Goal: Information Seeking & Learning: Find specific fact

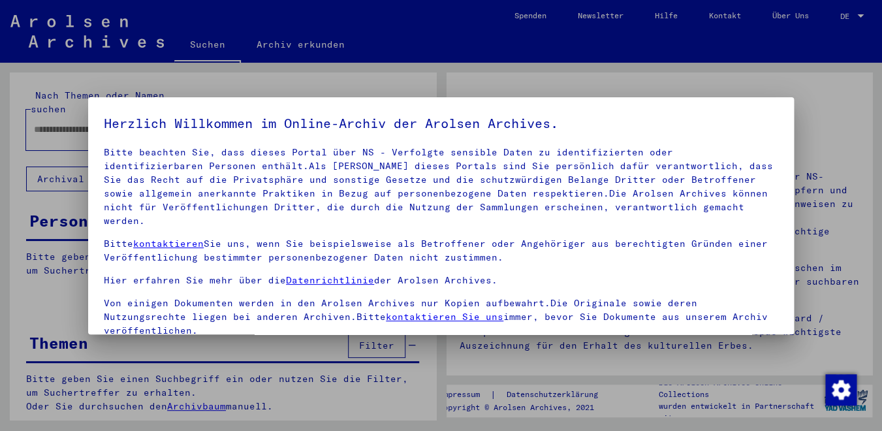
scroll to position [108, 0]
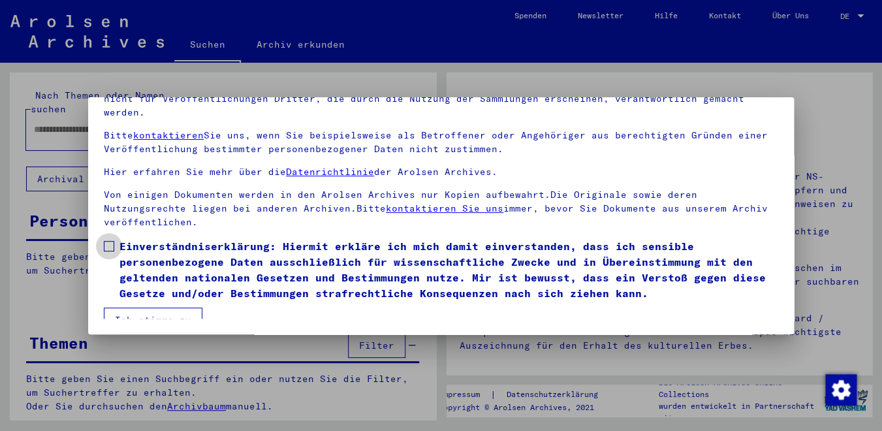
click at [115, 238] on label "Einverständniserklärung: Hiermit erkläre ich mich damit einverstanden, dass ich…" at bounding box center [441, 269] width 674 height 63
click at [134, 316] on button "Ich stimme zu" at bounding box center [153, 319] width 99 height 25
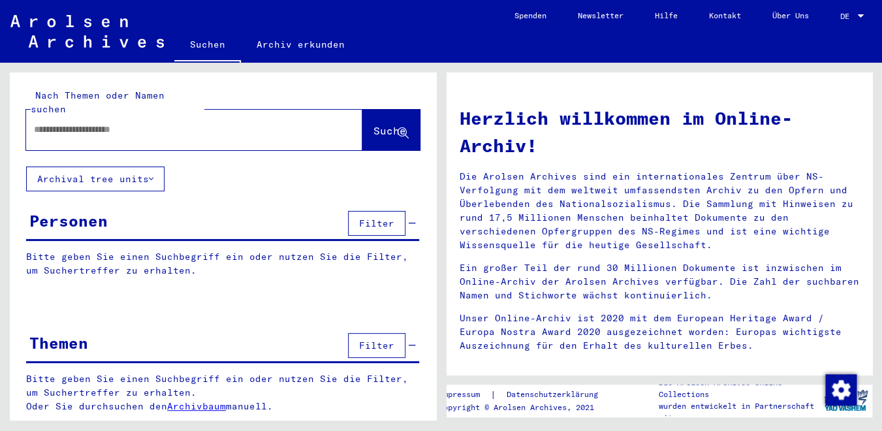
click at [86, 123] on input "text" at bounding box center [178, 130] width 289 height 14
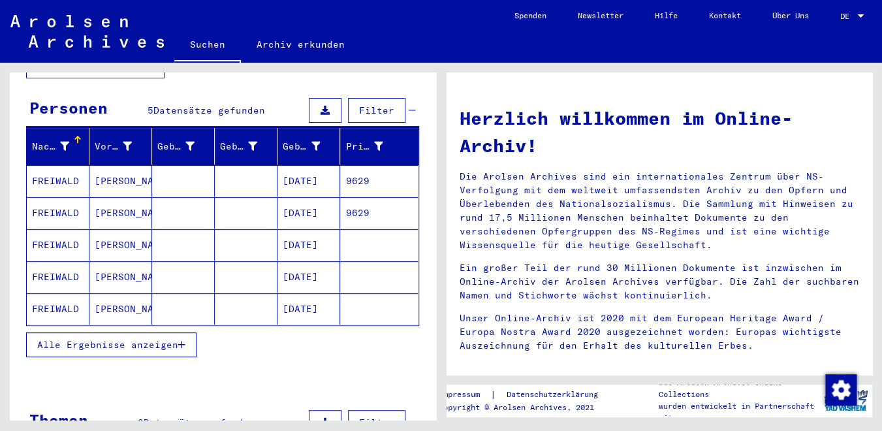
scroll to position [114, 0]
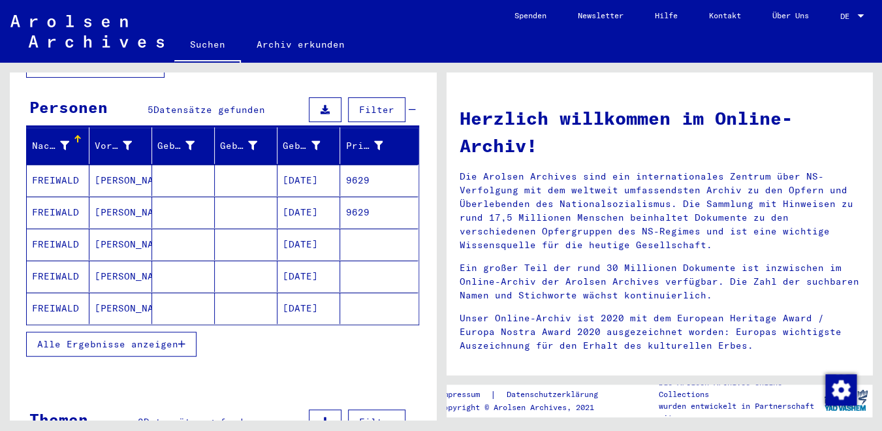
click at [301, 170] on mat-cell "[DATE]" at bounding box center [308, 179] width 63 height 31
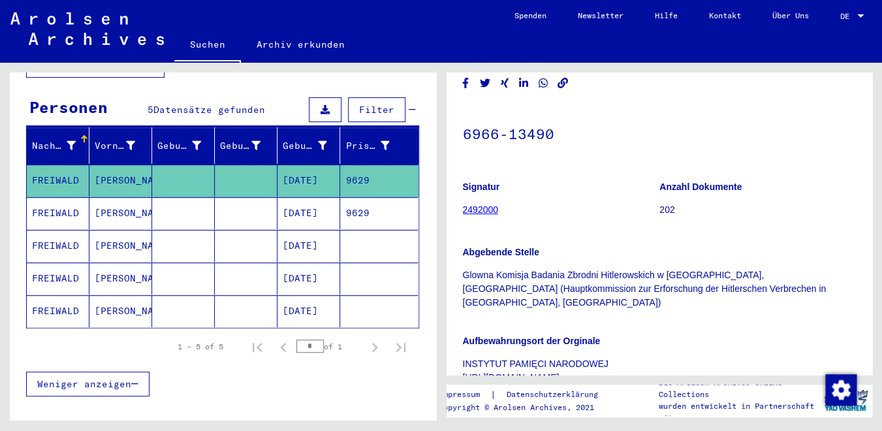
scroll to position [74, 0]
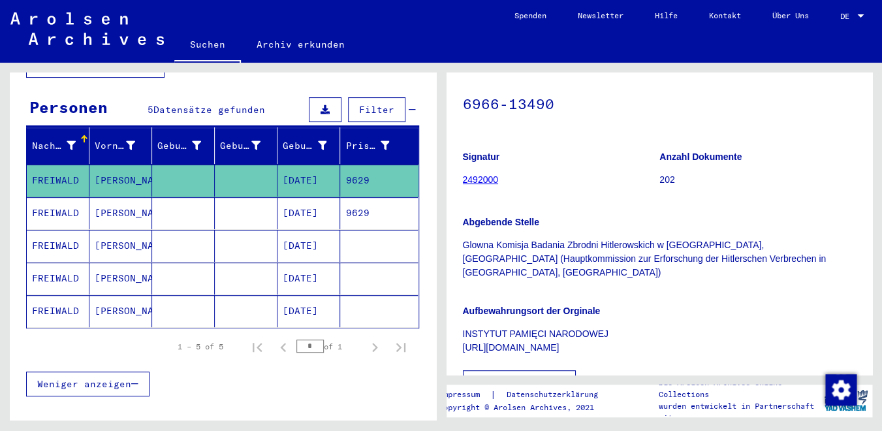
click at [143, 202] on mat-cell "[PERSON_NAME]" at bounding box center [120, 213] width 63 height 32
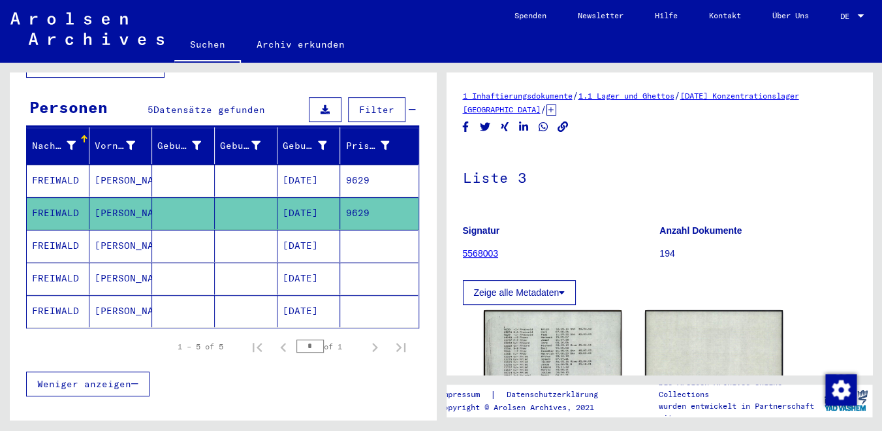
click at [136, 230] on mat-cell "[PERSON_NAME]" at bounding box center [120, 246] width 63 height 32
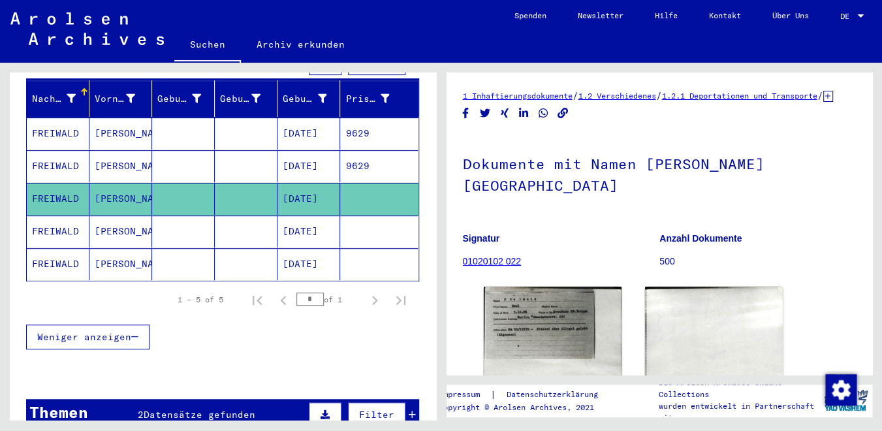
scroll to position [220, 0]
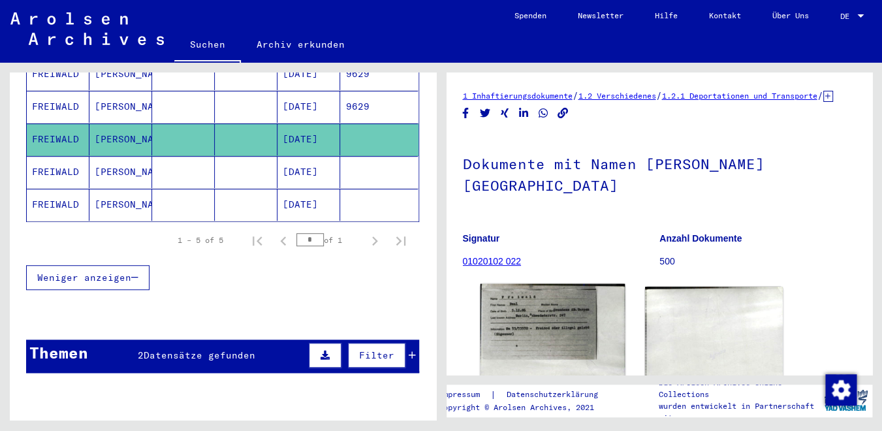
click at [580, 322] on img at bounding box center [552, 340] width 145 height 112
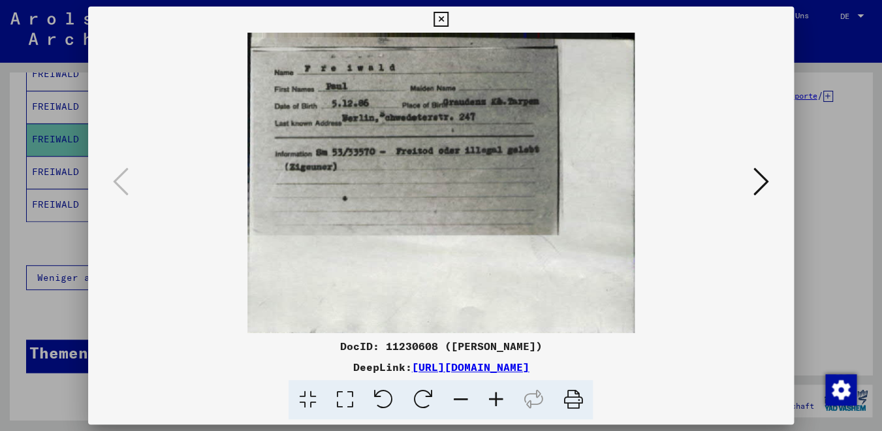
click at [817, 240] on div at bounding box center [441, 215] width 882 height 431
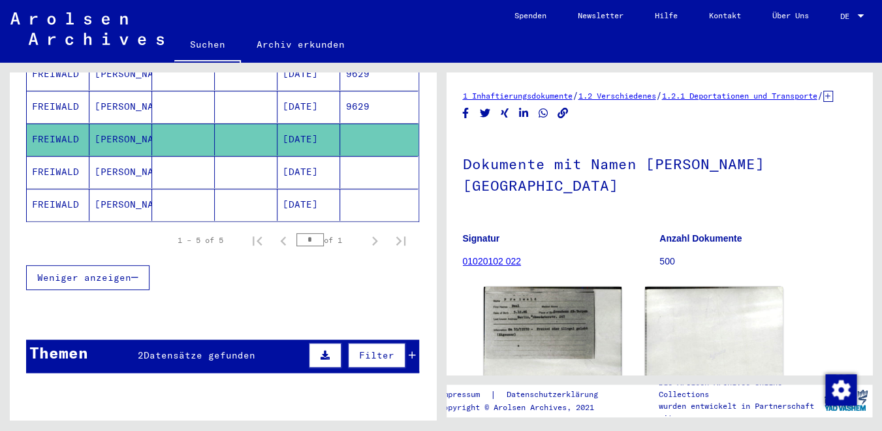
click at [105, 156] on mat-cell "[PERSON_NAME]" at bounding box center [120, 172] width 63 height 32
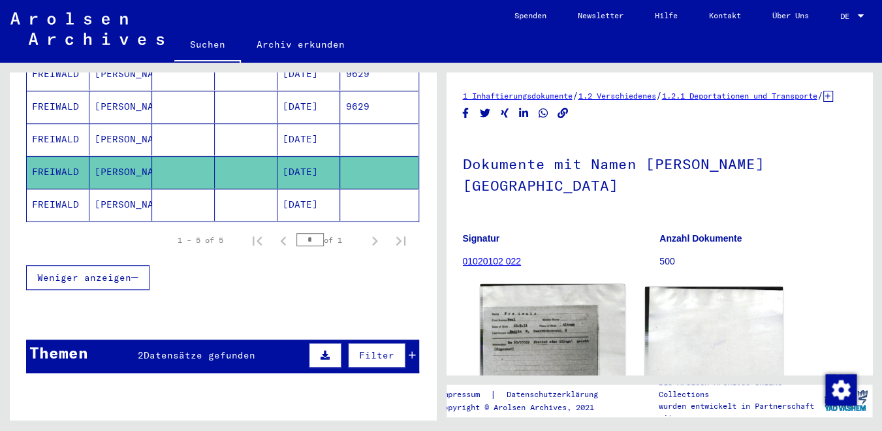
click at [536, 315] on img at bounding box center [552, 332] width 145 height 97
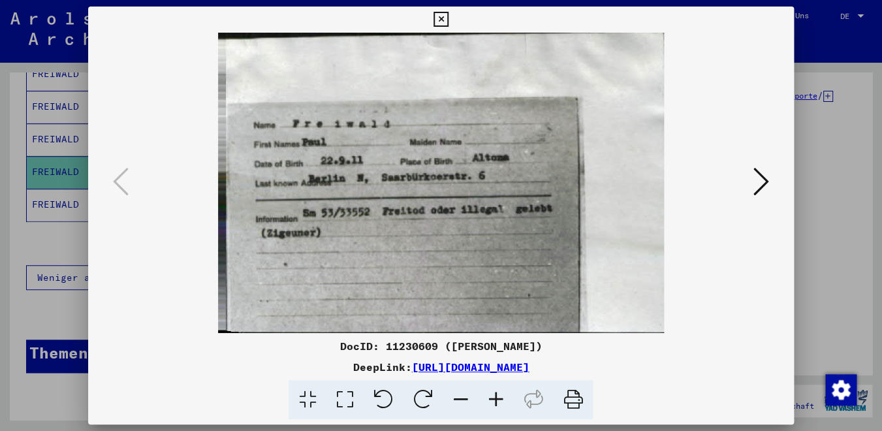
click at [788, 237] on div at bounding box center [440, 183] width 705 height 300
click at [448, 18] on icon at bounding box center [440, 20] width 15 height 16
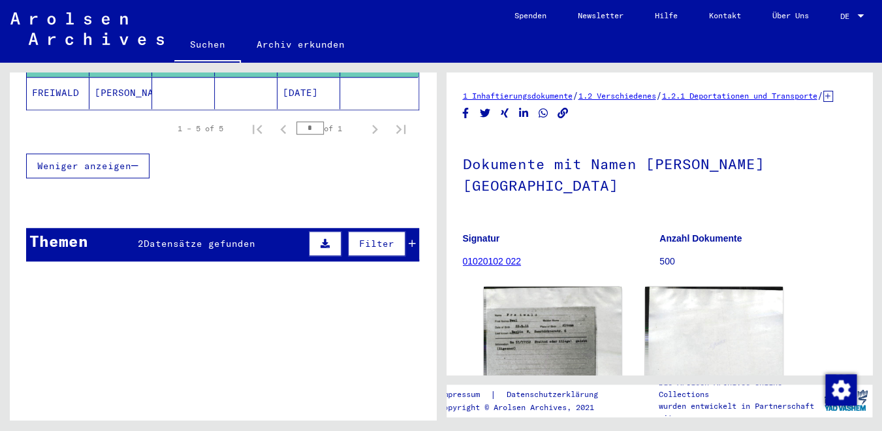
scroll to position [287, 0]
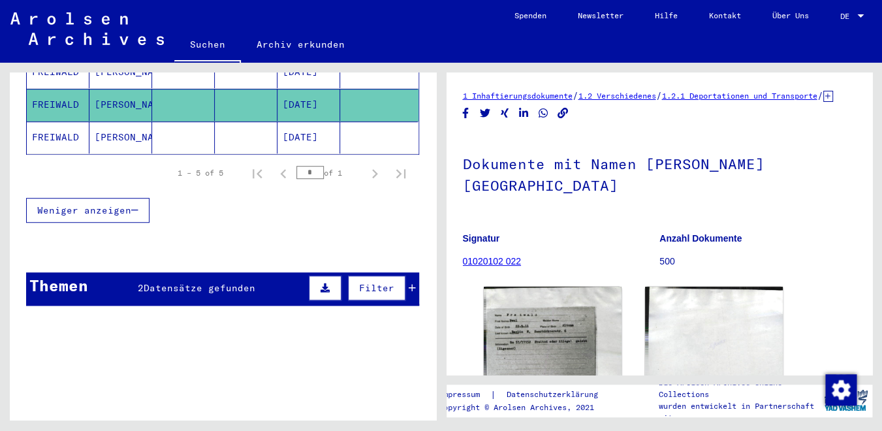
click at [228, 126] on mat-cell at bounding box center [246, 137] width 63 height 32
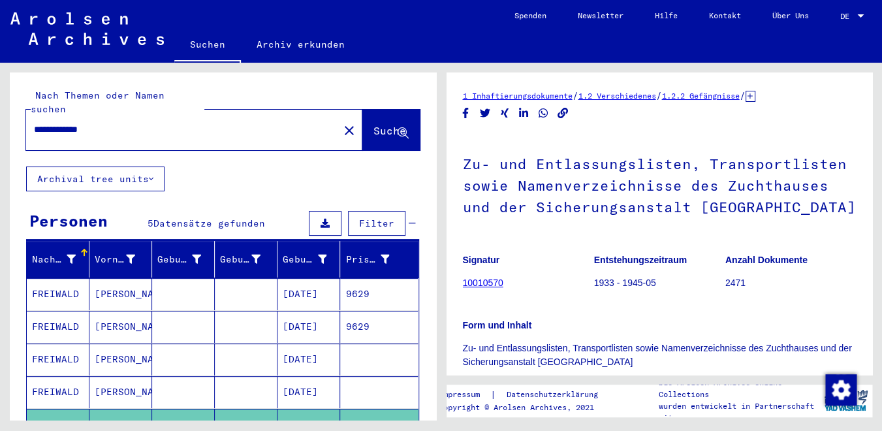
drag, startPoint x: 146, startPoint y: 114, endPoint x: 15, endPoint y: 110, distance: 131.2
click at [34, 123] on input "**********" at bounding box center [182, 130] width 297 height 14
type input "**********"
